Goal: Transaction & Acquisition: Book appointment/travel/reservation

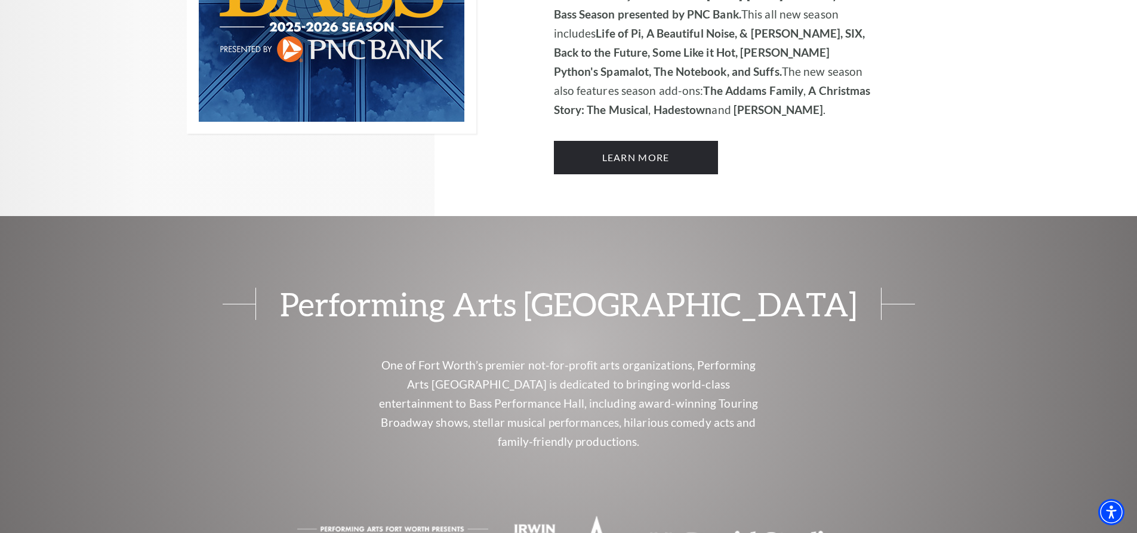
scroll to position [1074, 0]
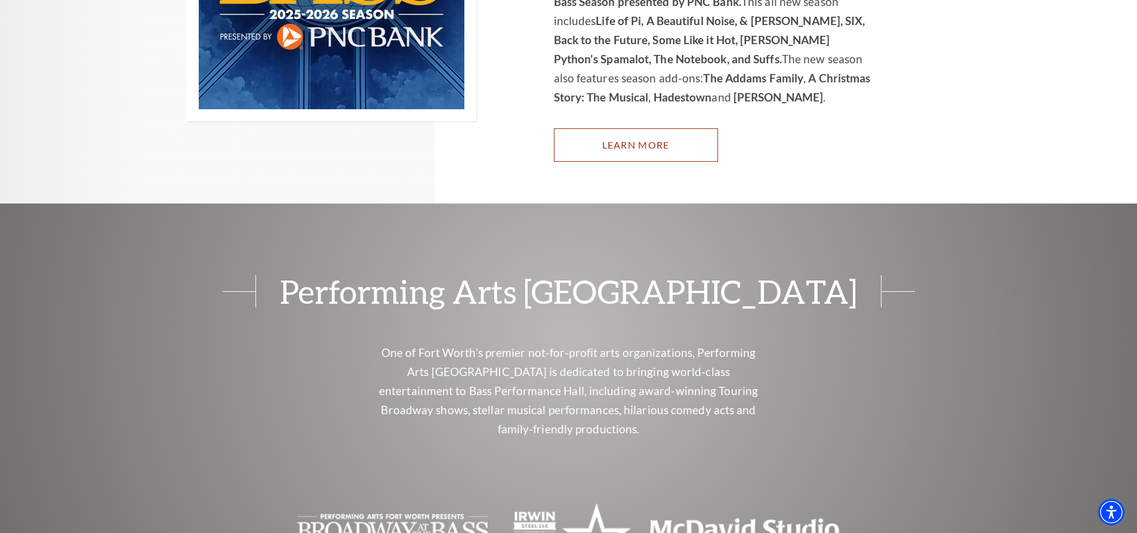
click at [628, 143] on link "Learn More" at bounding box center [636, 144] width 164 height 33
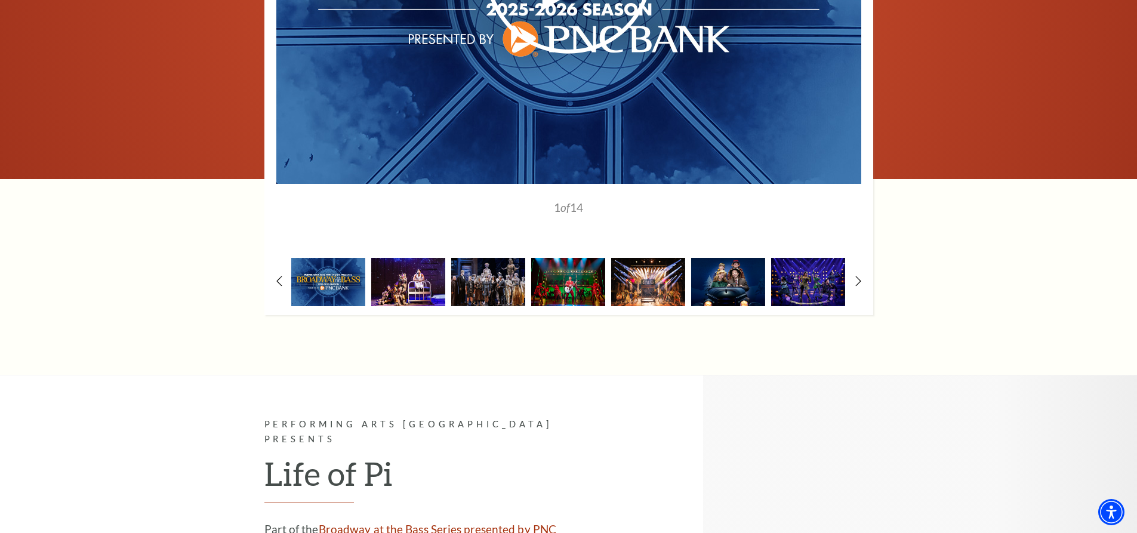
scroll to position [1134, 0]
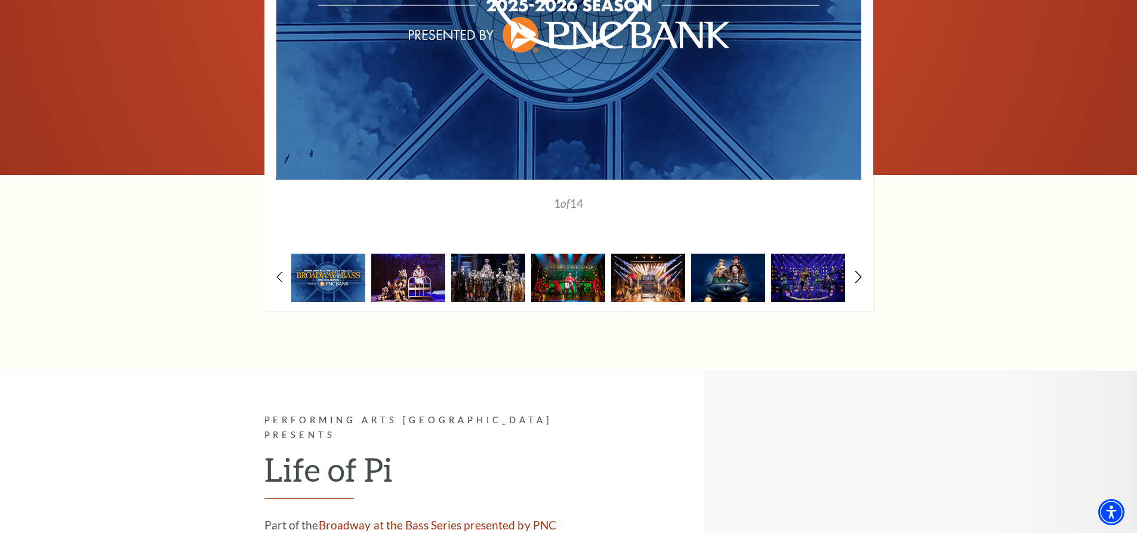
click at [856, 271] on icon at bounding box center [858, 277] width 8 height 13
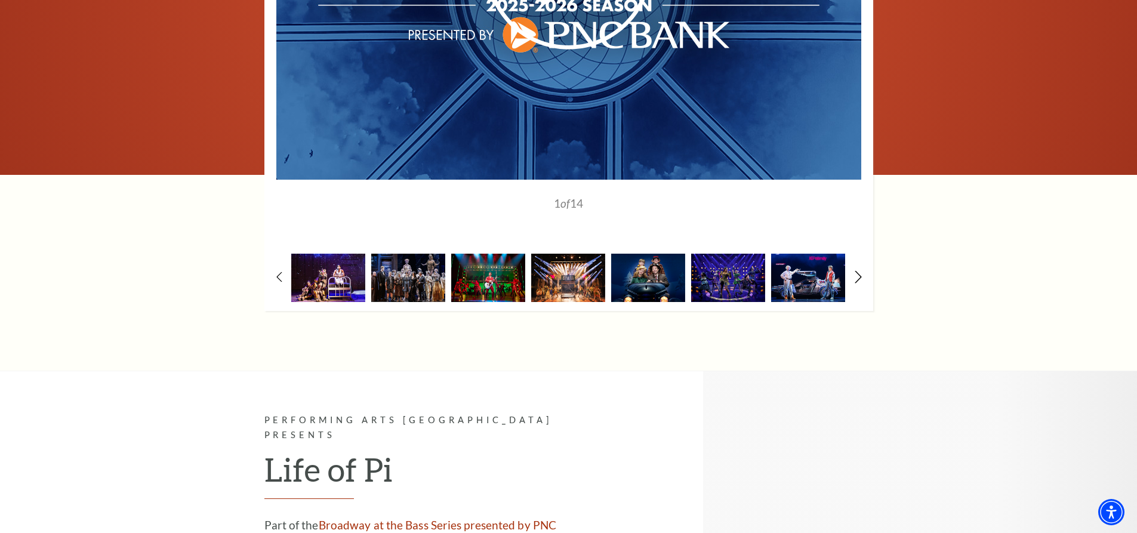
click at [856, 271] on icon at bounding box center [858, 277] width 8 height 13
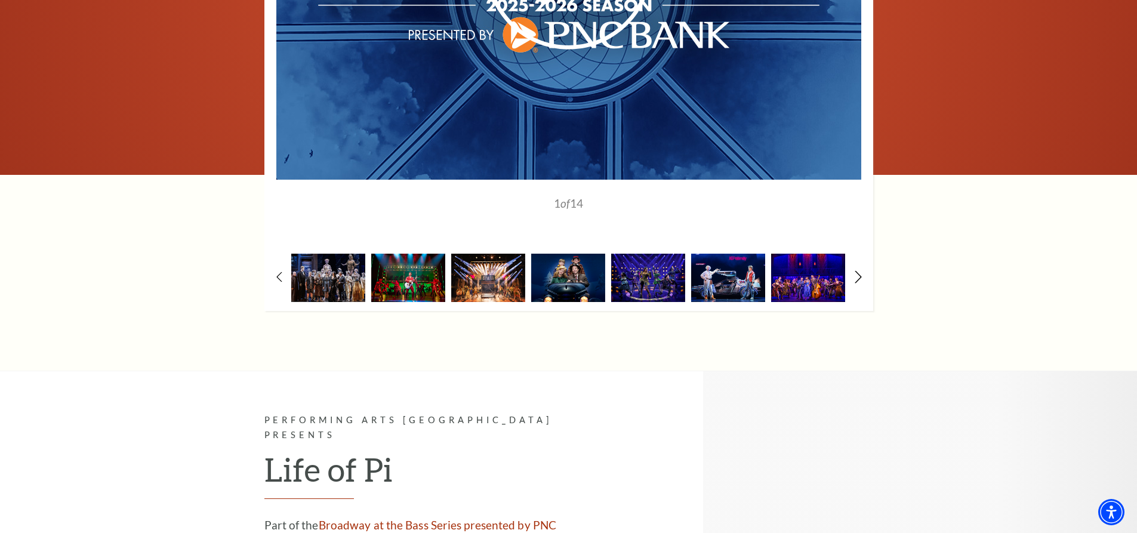
click at [856, 271] on icon at bounding box center [858, 277] width 8 height 13
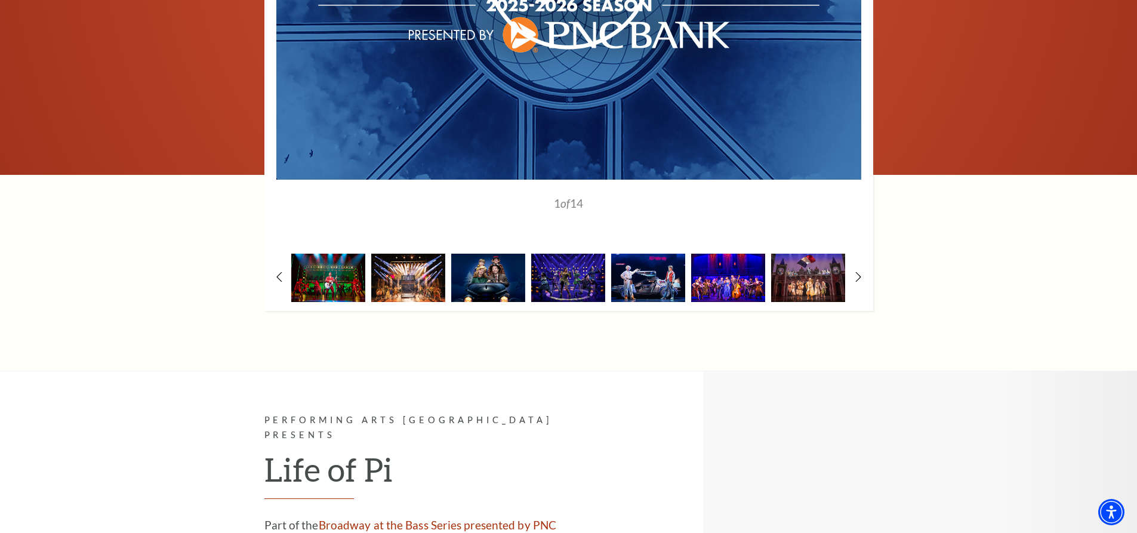
click at [731, 254] on img at bounding box center [728, 278] width 74 height 48
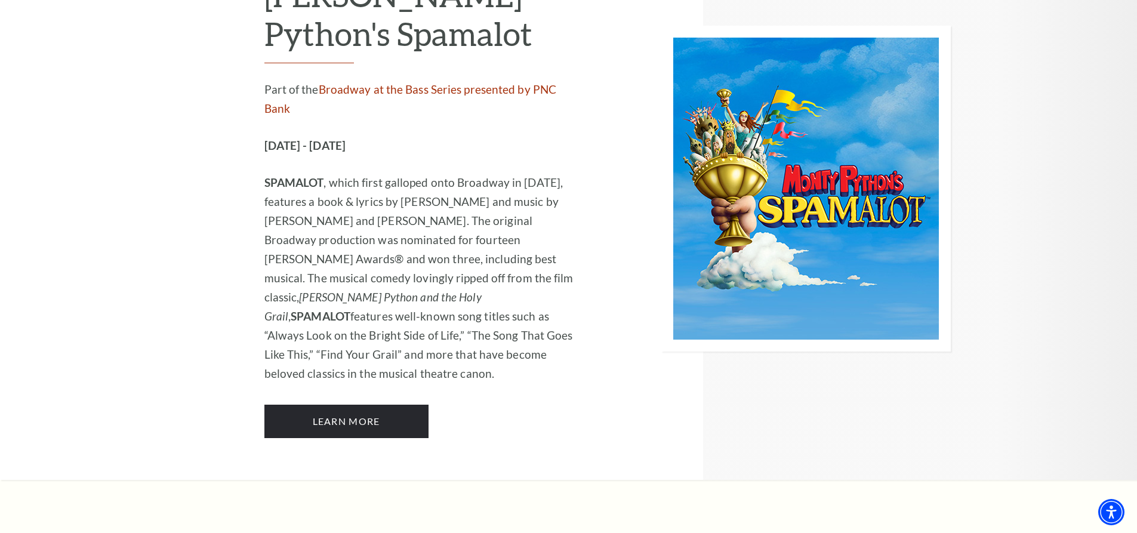
scroll to position [6559, 0]
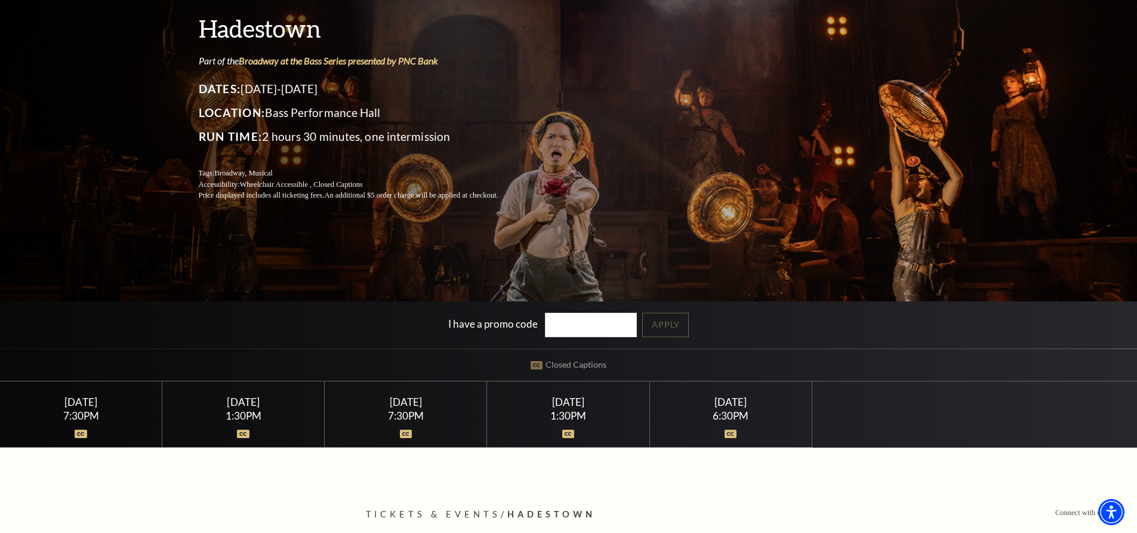
scroll to position [119, 0]
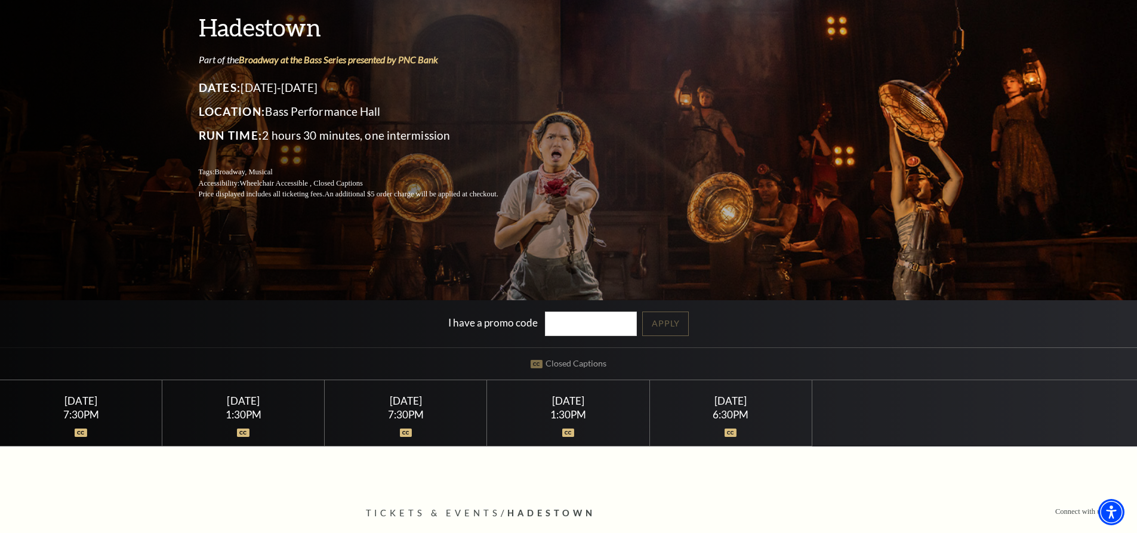
click at [79, 403] on div "Friday June 5" at bounding box center [81, 401] width 134 height 13
click at [738, 440] on div "Sunday June 7 6:30PM" at bounding box center [731, 413] width 162 height 66
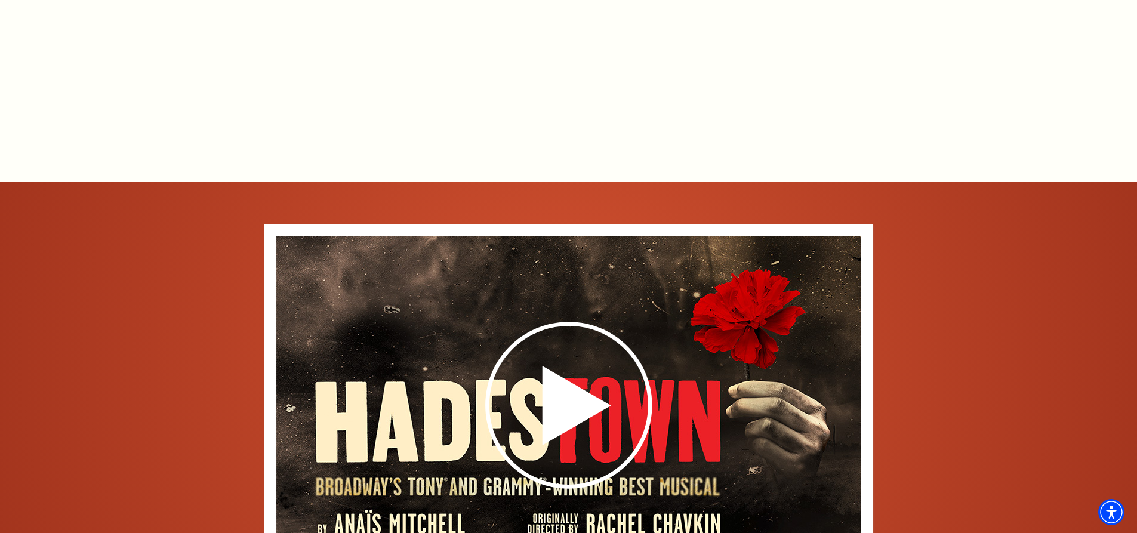
scroll to position [1910, 0]
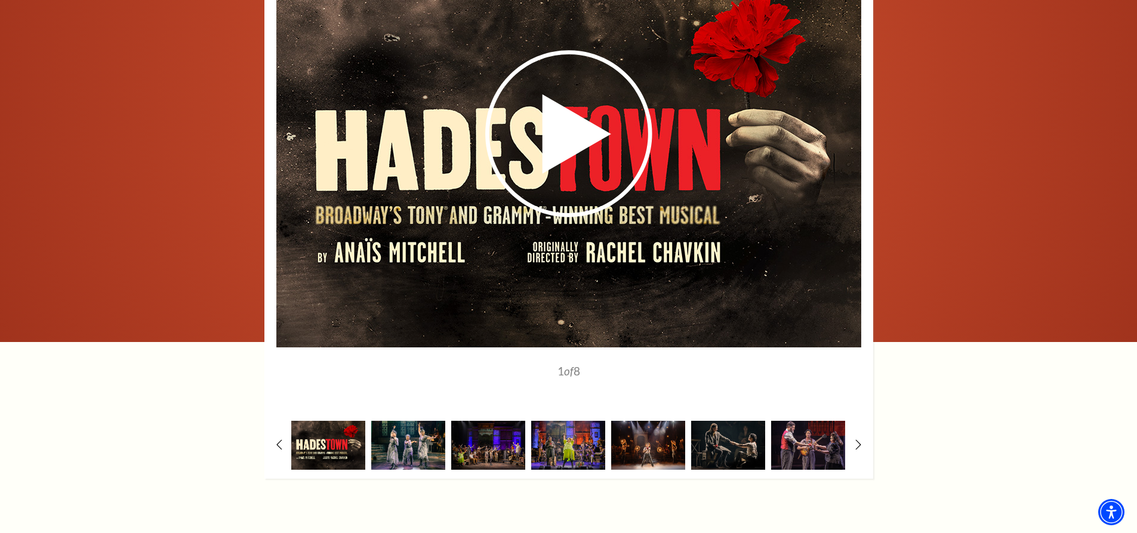
click at [402, 433] on img at bounding box center [408, 445] width 74 height 48
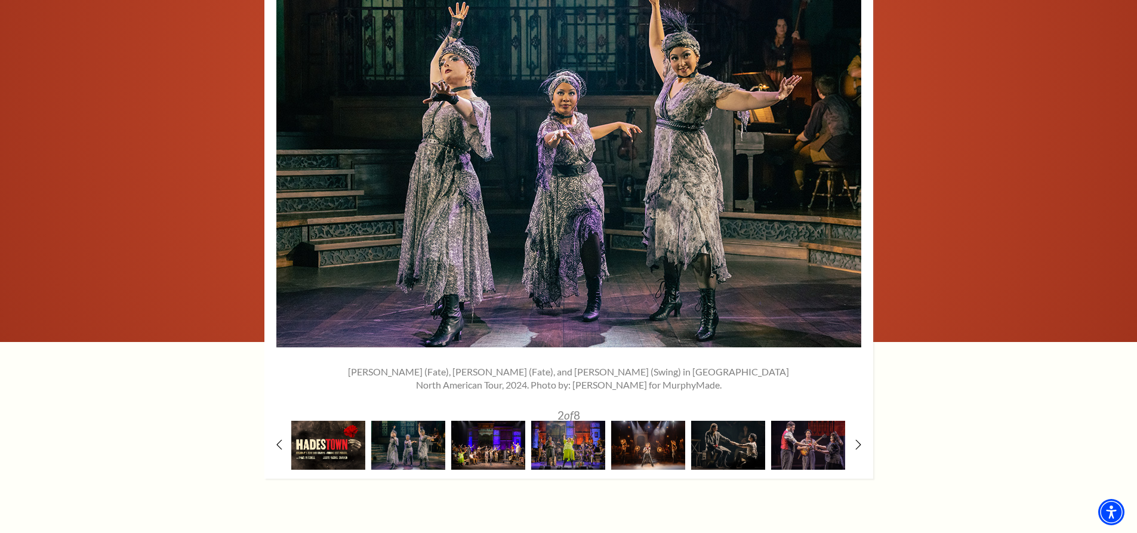
click at [497, 430] on img at bounding box center [488, 445] width 74 height 48
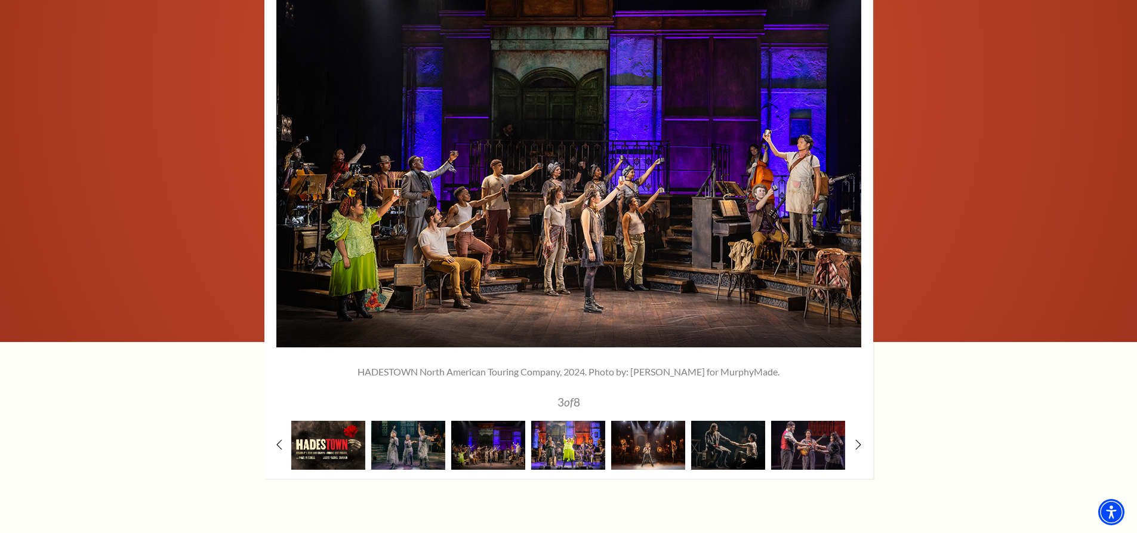
click at [575, 445] on img at bounding box center [568, 445] width 74 height 48
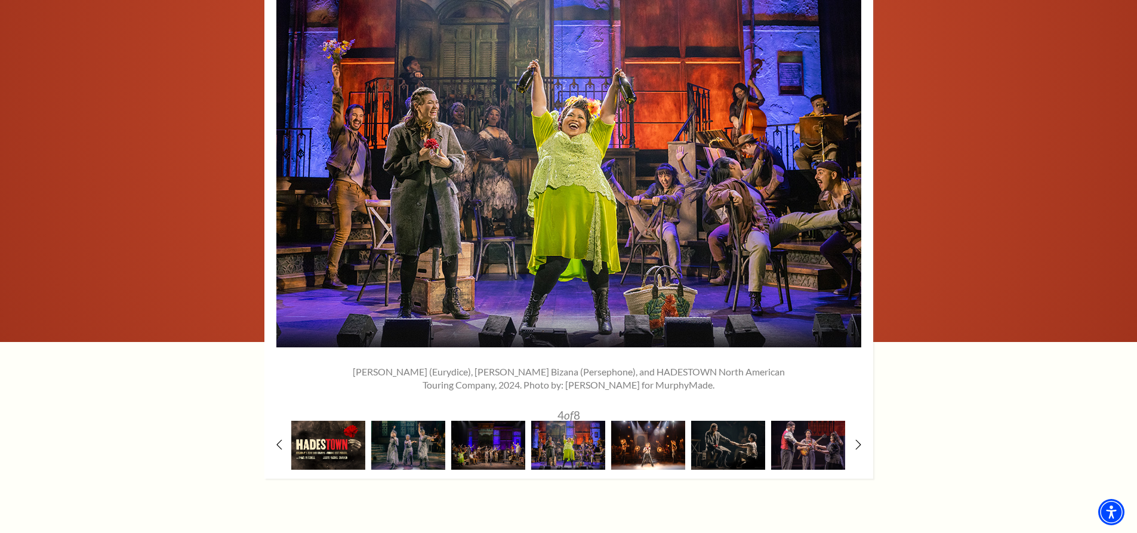
click at [645, 437] on img at bounding box center [648, 445] width 74 height 48
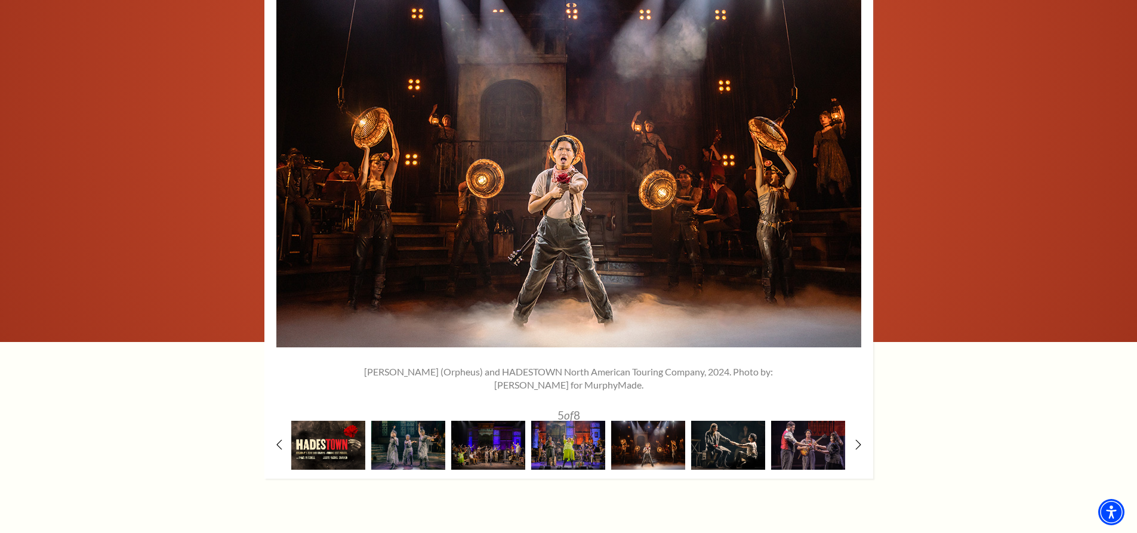
click at [705, 438] on img at bounding box center [728, 445] width 74 height 48
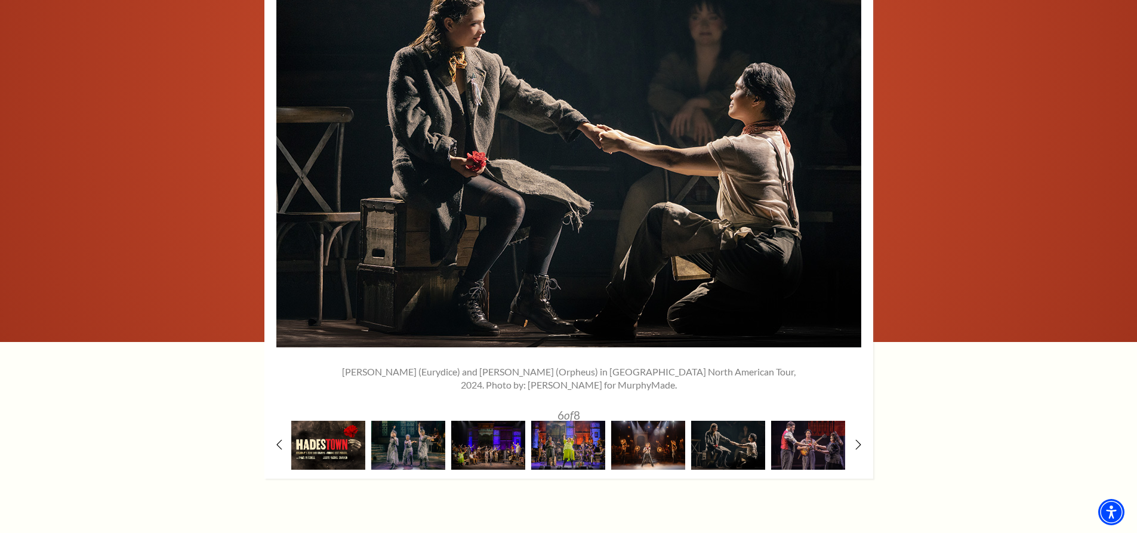
click at [870, 429] on div "1" at bounding box center [568, 215] width 609 height 526
click at [850, 424] on div "1" at bounding box center [568, 215] width 609 height 526
click at [862, 423] on div "1" at bounding box center [568, 215] width 609 height 526
click at [855, 438] on icon at bounding box center [858, 444] width 8 height 13
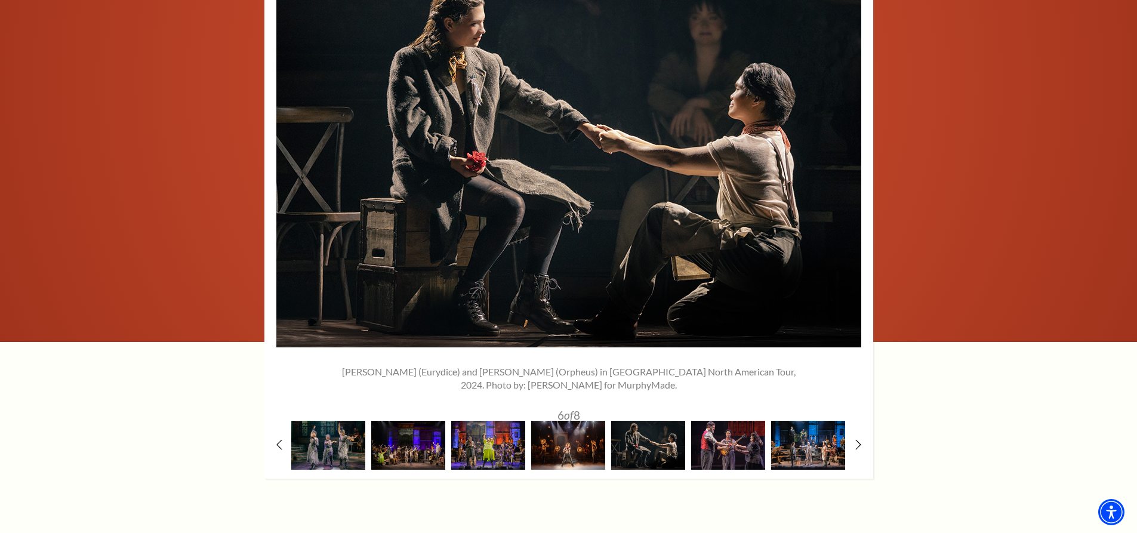
click at [819, 423] on img at bounding box center [808, 445] width 74 height 48
